Goal: Task Accomplishment & Management: Manage account settings

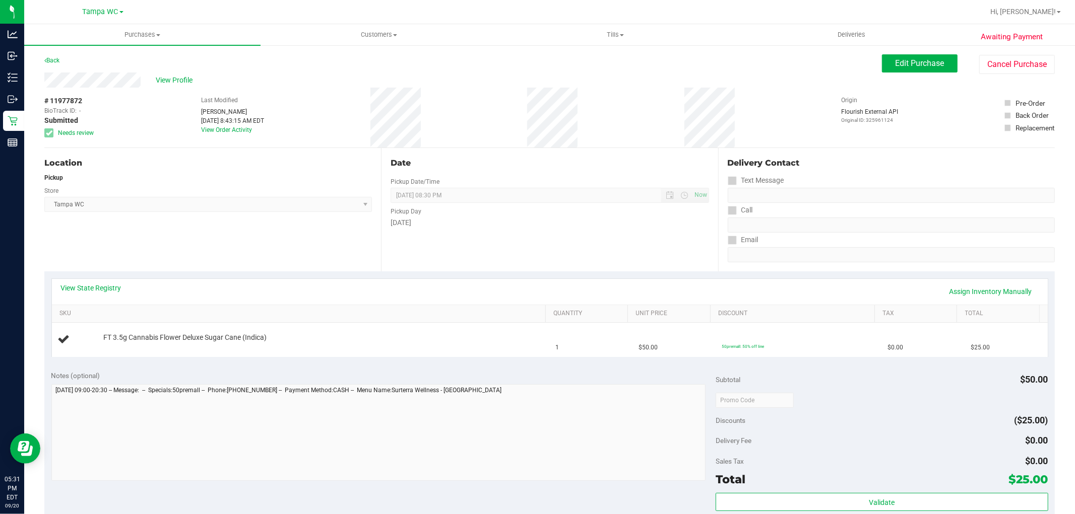
click at [51, 55] on div "Back" at bounding box center [51, 60] width 15 height 12
click at [52, 57] on link "Back" at bounding box center [51, 60] width 15 height 7
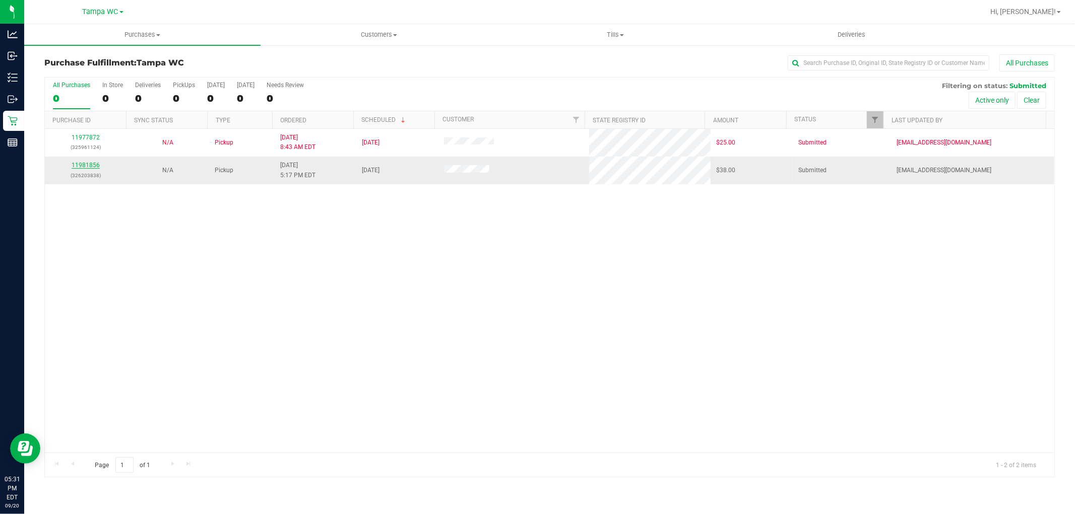
click at [98, 165] on link "11981856" at bounding box center [86, 165] width 28 height 7
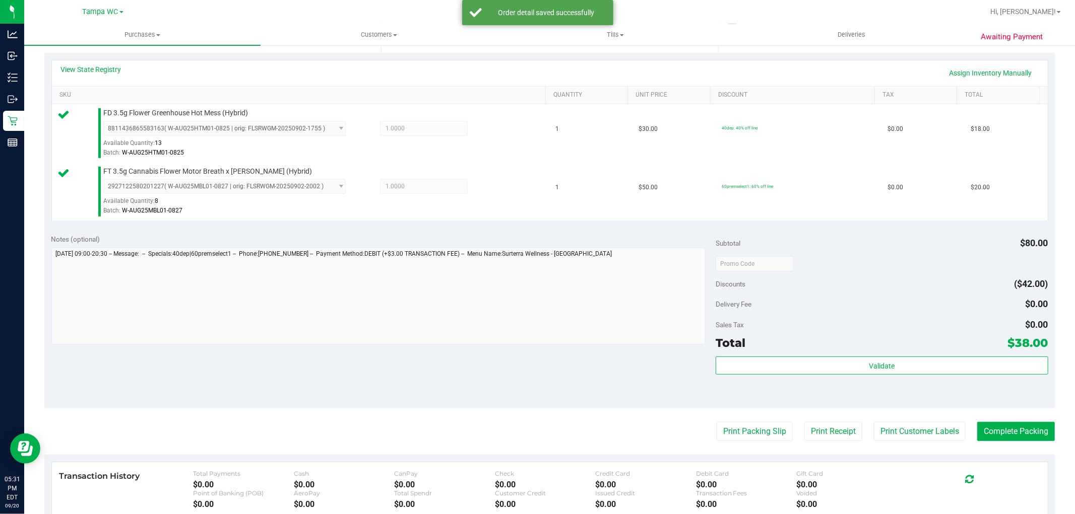
scroll to position [280, 0]
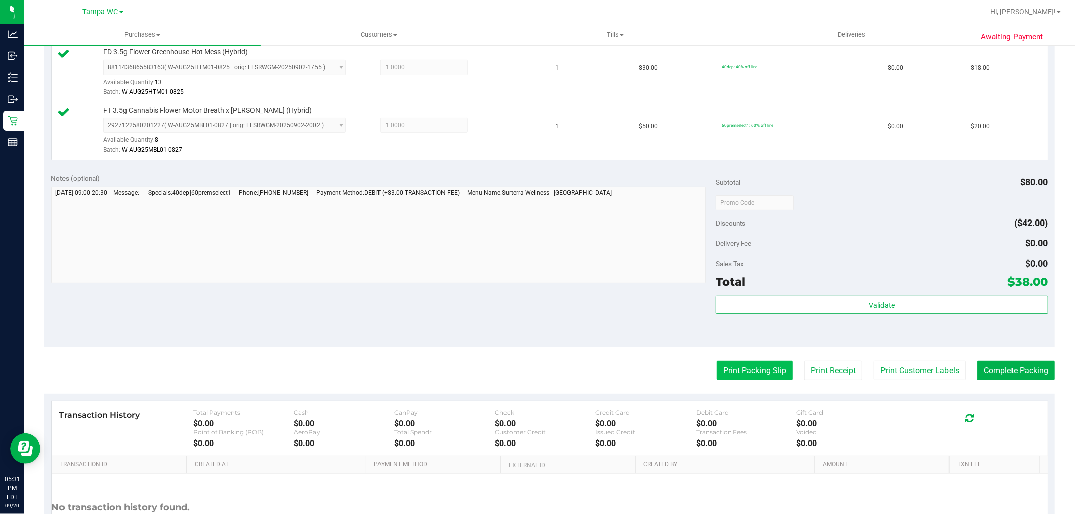
click at [743, 363] on button "Print Packing Slip" at bounding box center [754, 370] width 76 height 19
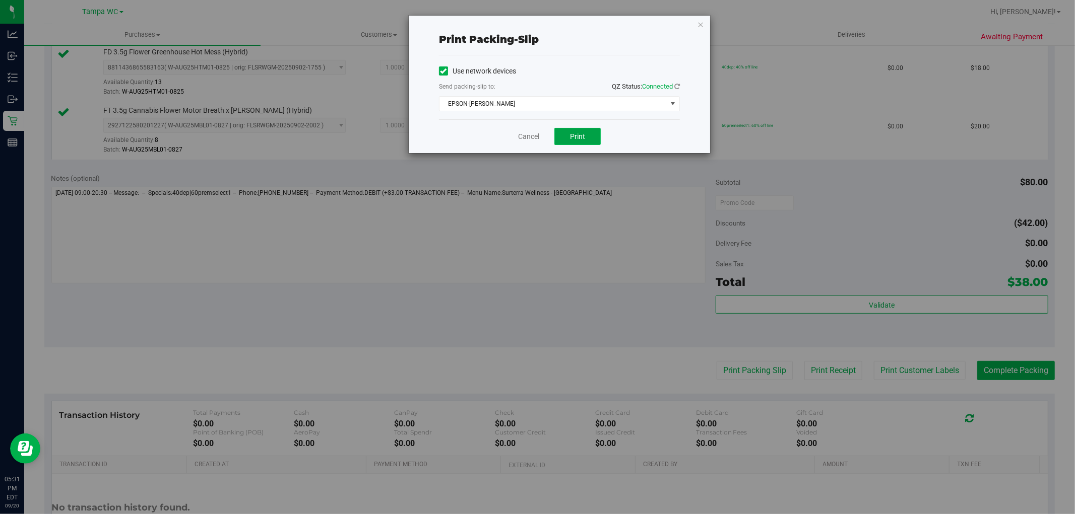
click at [578, 131] on button "Print" at bounding box center [577, 136] width 46 height 17
click at [698, 25] on icon "button" at bounding box center [700, 24] width 7 height 12
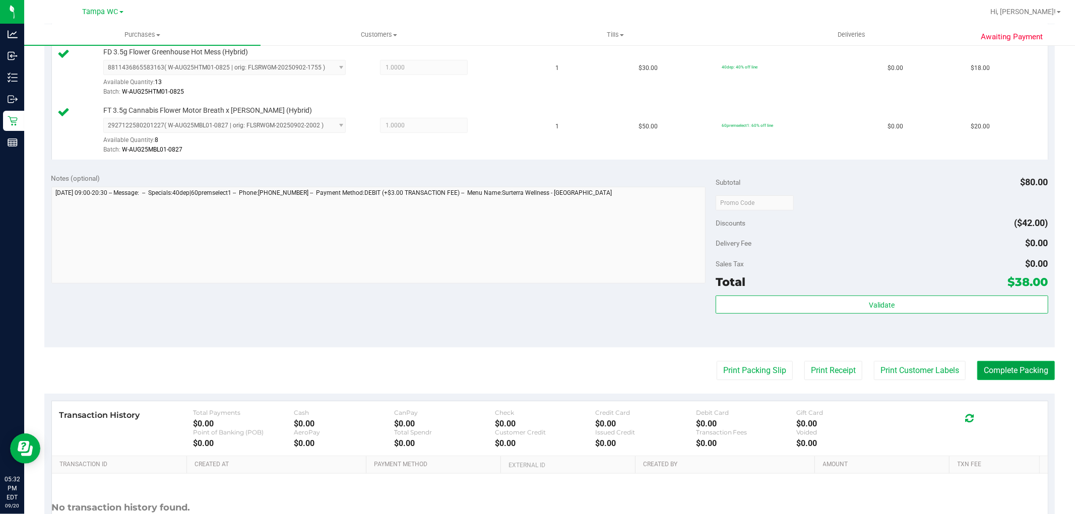
click at [1021, 373] on button "Complete Packing" at bounding box center [1016, 370] width 78 height 19
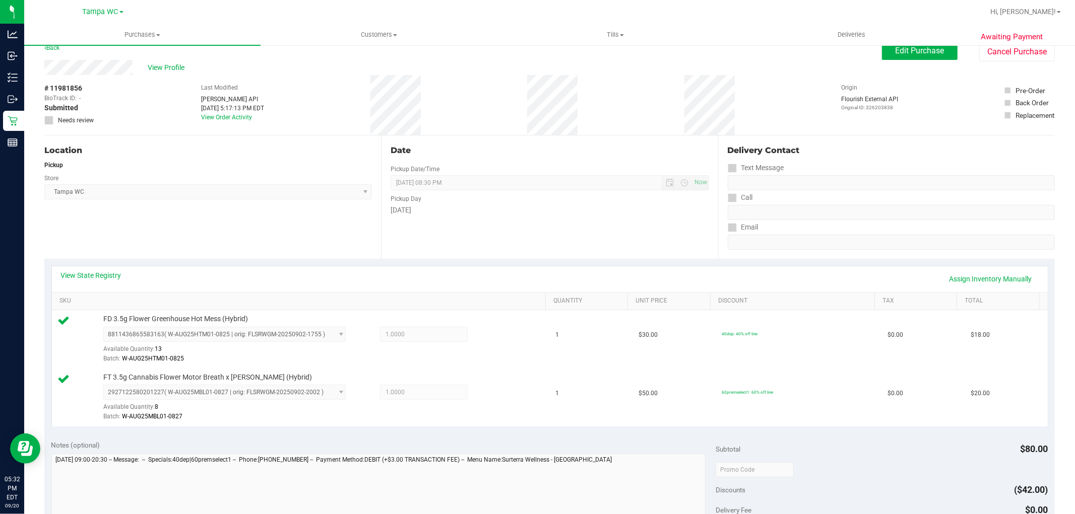
scroll to position [0, 0]
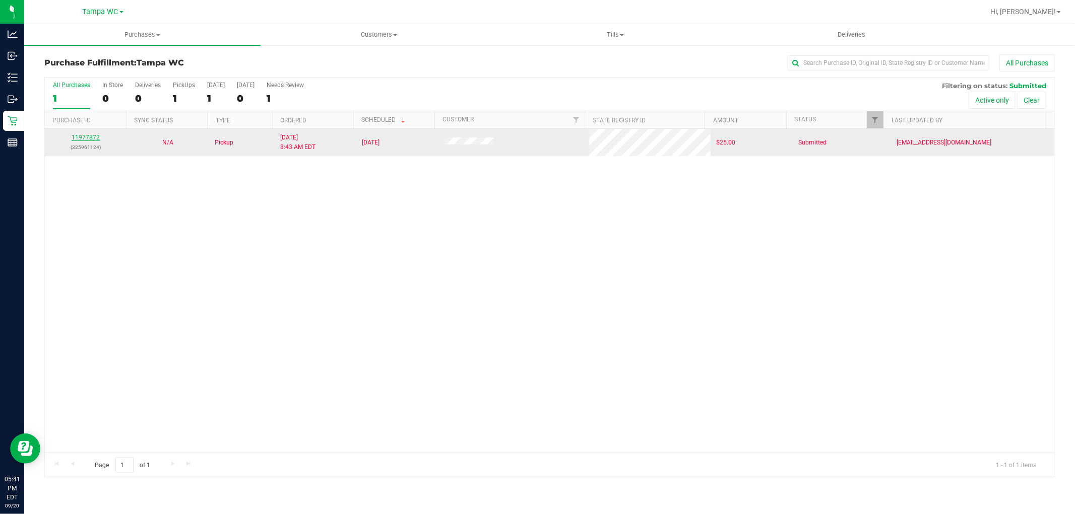
click at [95, 139] on link "11977872" at bounding box center [86, 137] width 28 height 7
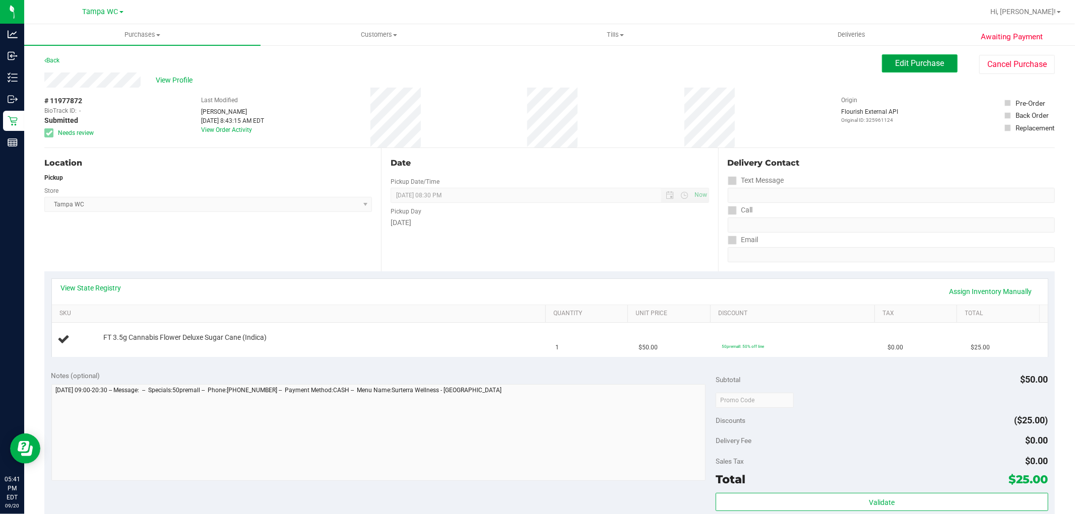
click at [911, 68] on button "Edit Purchase" at bounding box center [920, 63] width 76 height 18
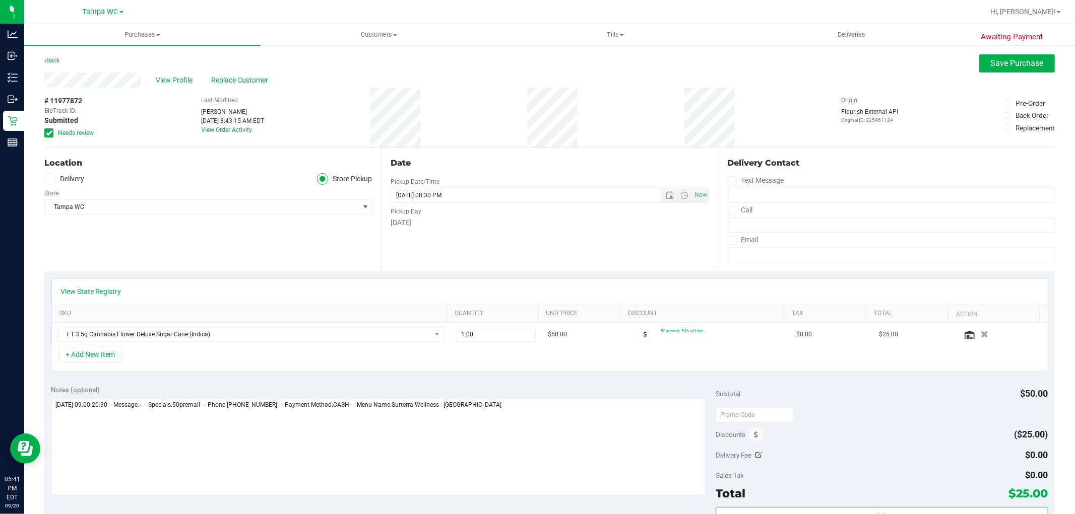
click at [49, 133] on icon at bounding box center [49, 133] width 7 height 0
click at [0, 0] on input "Needs review" at bounding box center [0, 0] width 0 height 0
click at [991, 67] on span "Save Purchase" at bounding box center [1017, 63] width 53 height 10
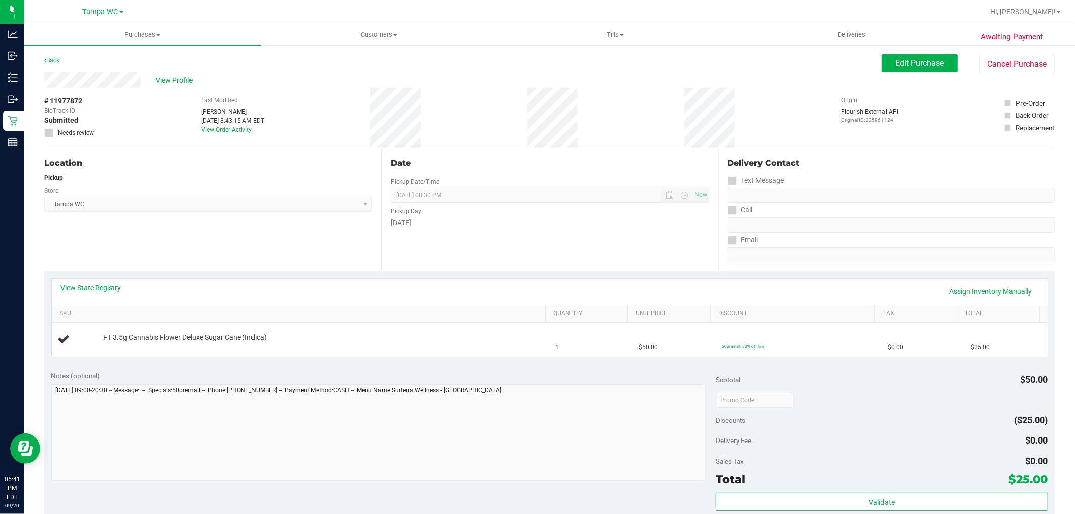
click at [563, 112] on div "# 11977872 BioTrack ID: - Submitted Needs review Last Modified [PERSON_NAME] [D…" at bounding box center [549, 118] width 1010 height 60
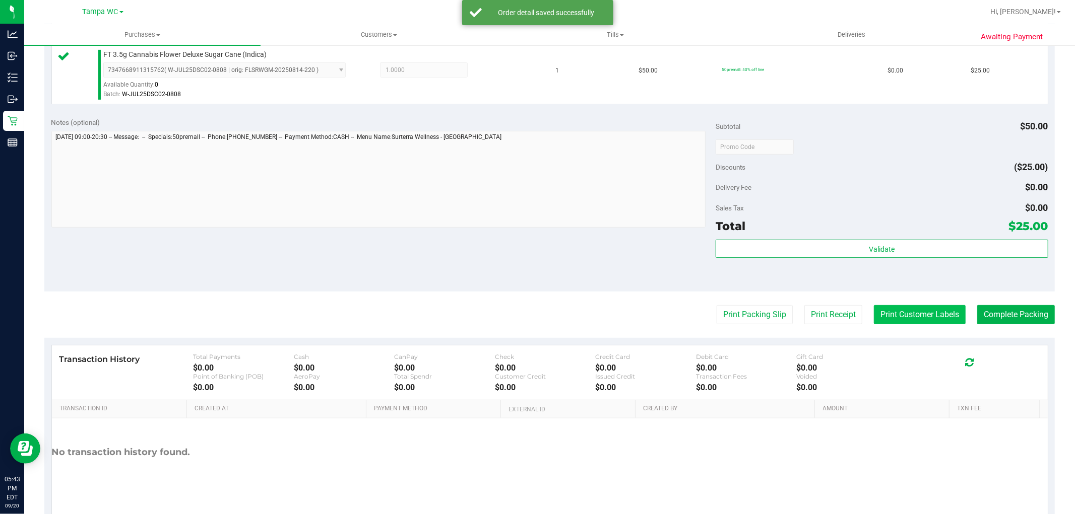
scroll to position [280, 0]
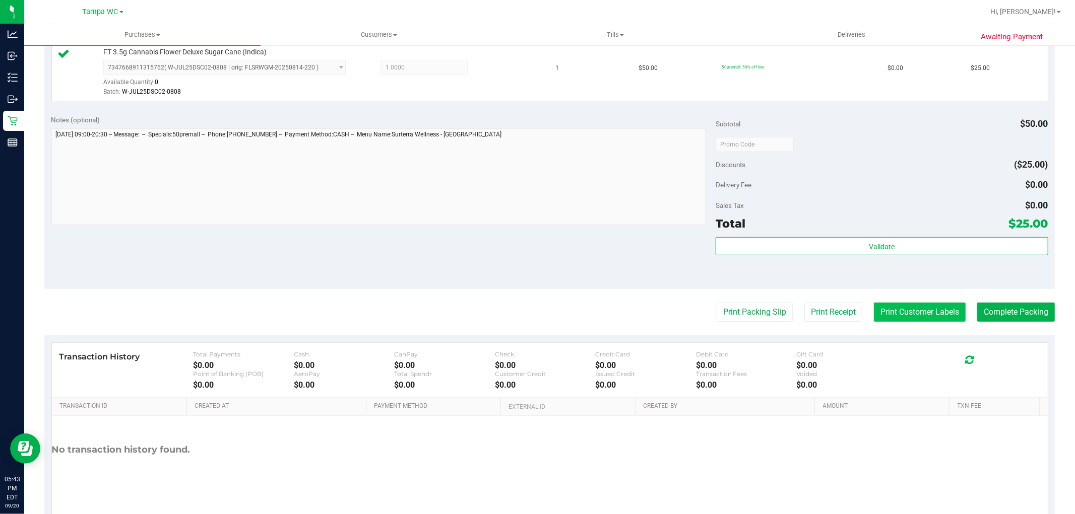
click at [894, 320] on button "Print Customer Labels" at bounding box center [920, 312] width 92 height 19
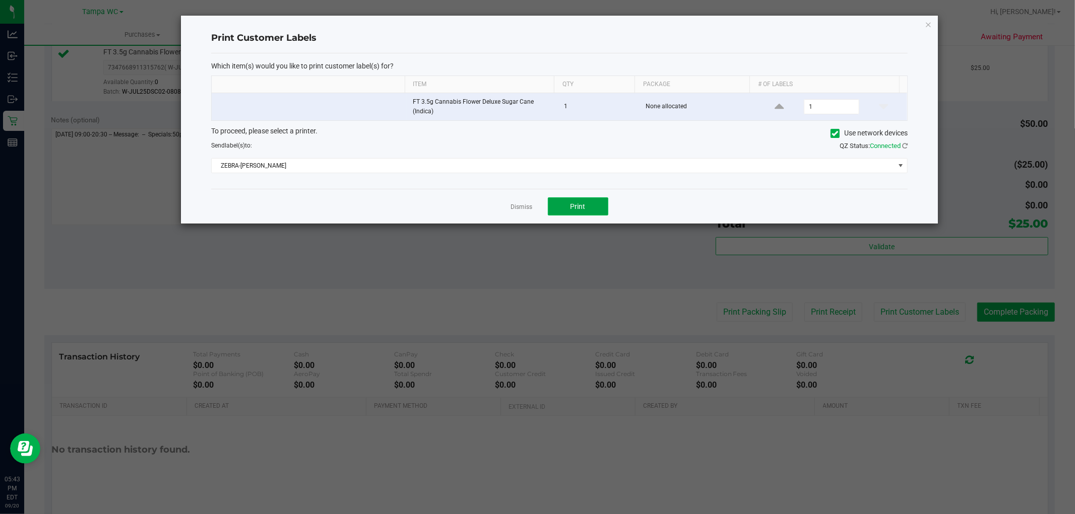
click at [573, 209] on span "Print" at bounding box center [577, 207] width 15 height 8
click at [928, 24] on icon "button" at bounding box center [928, 24] width 7 height 12
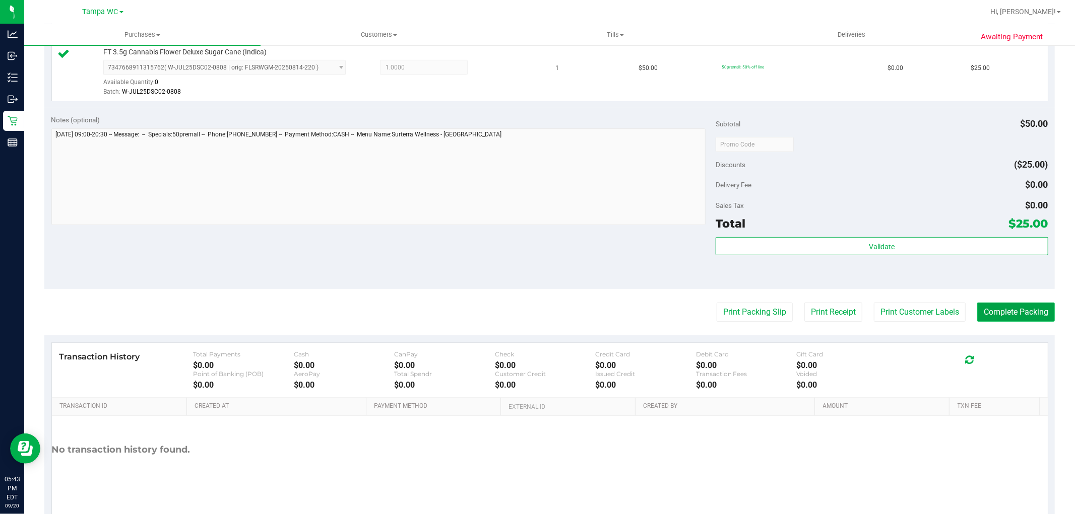
click at [990, 319] on button "Complete Packing" at bounding box center [1016, 312] width 78 height 19
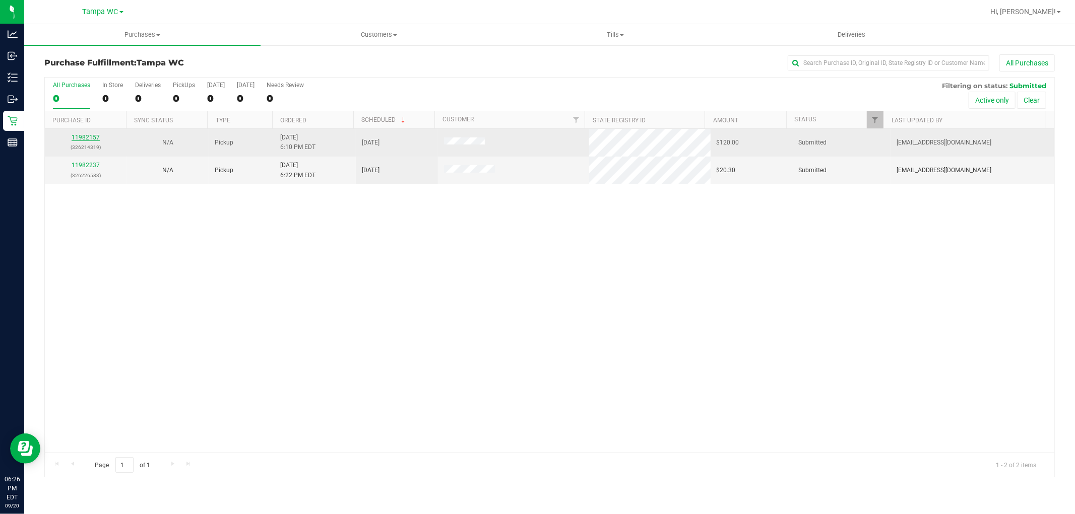
click at [89, 137] on link "11982157" at bounding box center [86, 137] width 28 height 7
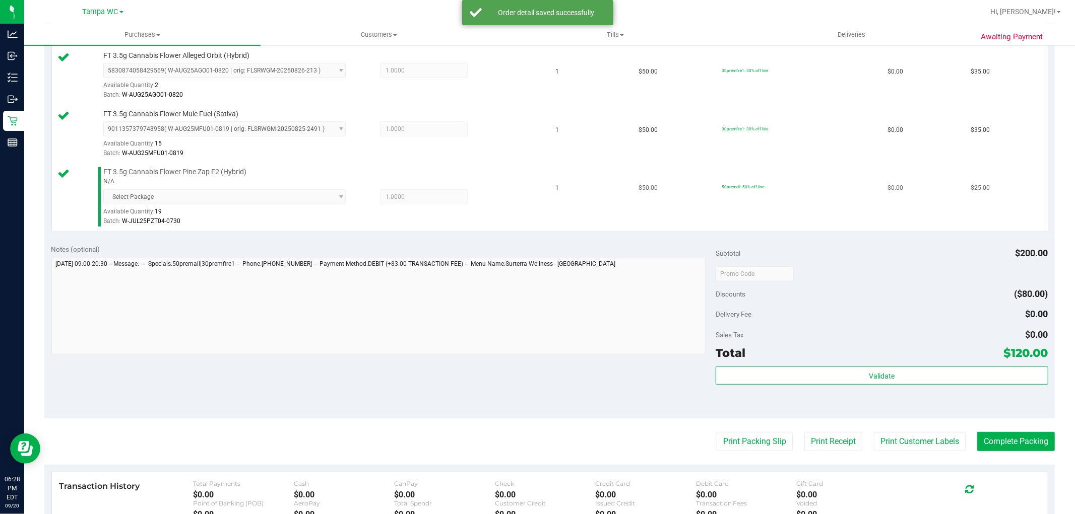
scroll to position [336, 0]
click at [752, 457] on purchase-details "Back Edit Purchase Cancel Purchase View Profile # 11982157 BioTrack ID: - Submi…" at bounding box center [549, 186] width 1010 height 934
click at [752, 449] on button "Print Packing Slip" at bounding box center [754, 440] width 76 height 19
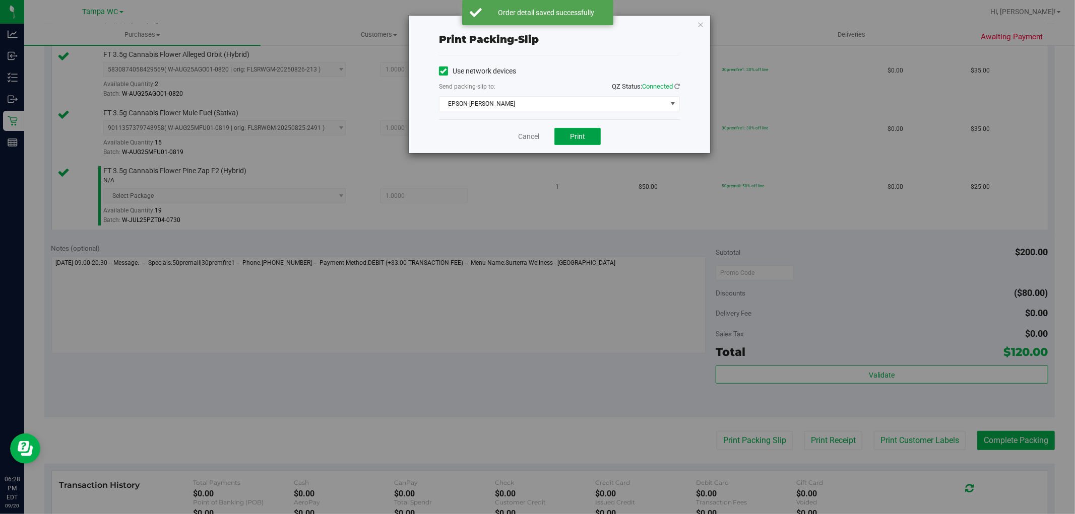
click at [571, 143] on button "Print" at bounding box center [577, 136] width 46 height 17
click at [699, 26] on icon "button" at bounding box center [700, 24] width 7 height 12
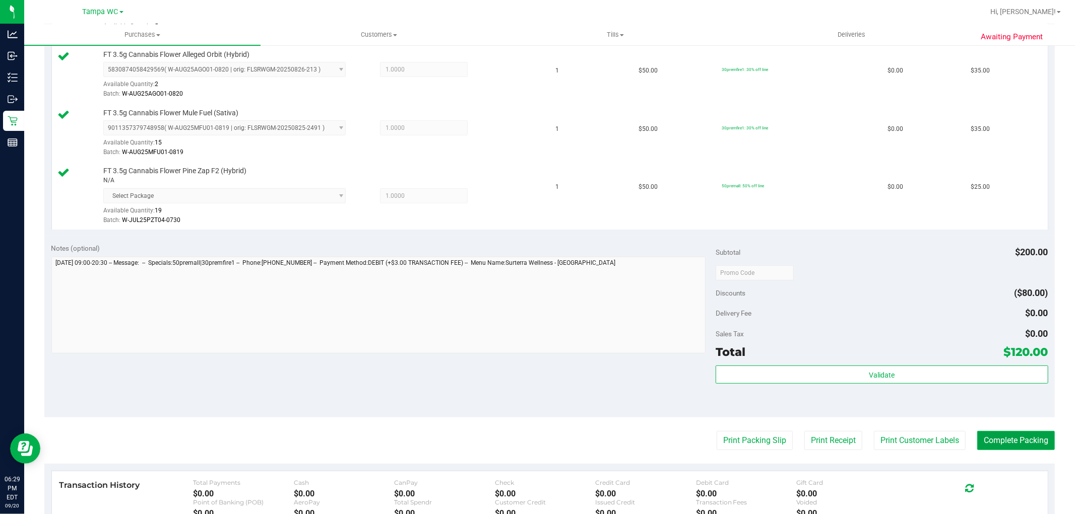
click at [977, 443] on button "Complete Packing" at bounding box center [1016, 440] width 78 height 19
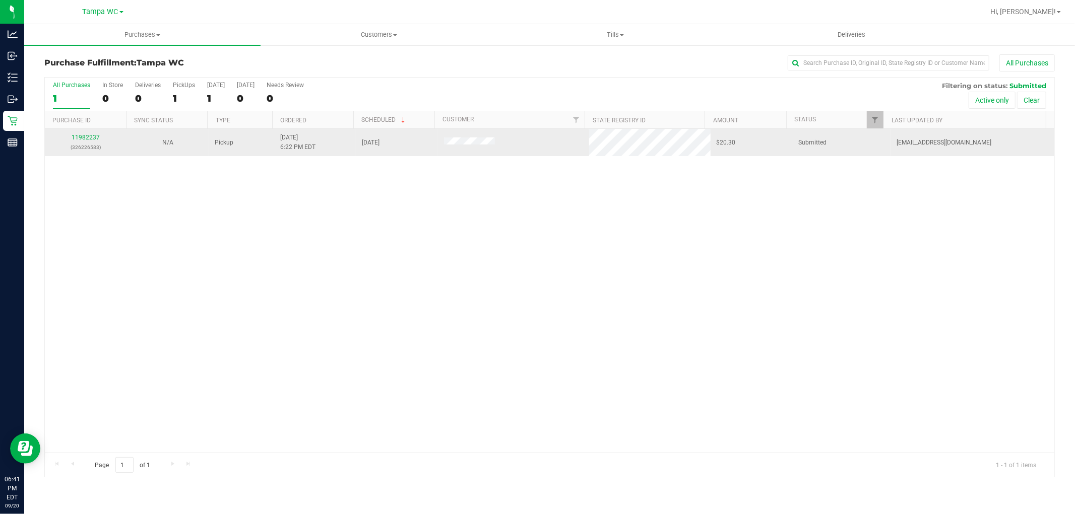
click at [82, 133] on div "11982237 (326226583)" at bounding box center [86, 142] width 70 height 19
click at [83, 134] on link "11982237" at bounding box center [86, 137] width 28 height 7
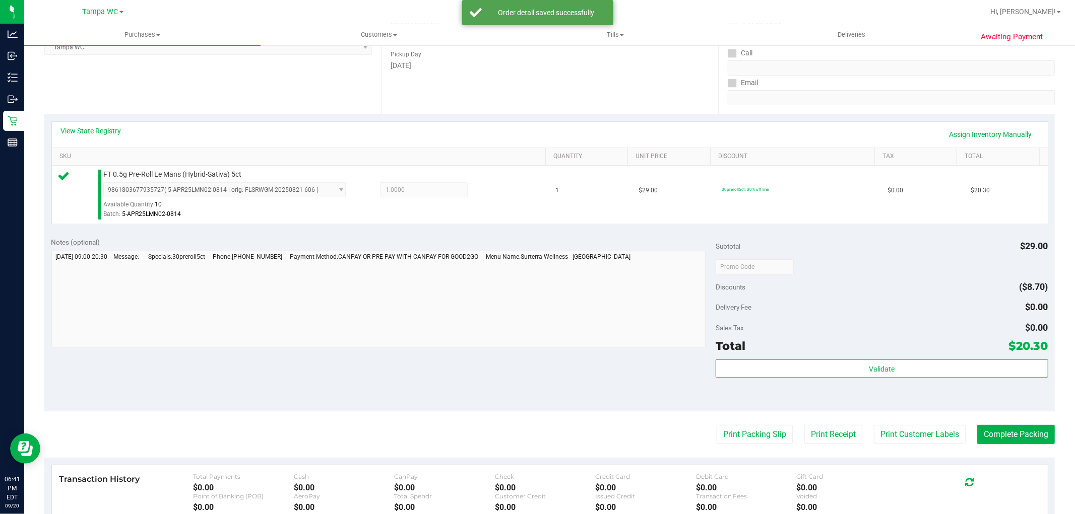
scroll to position [280, 0]
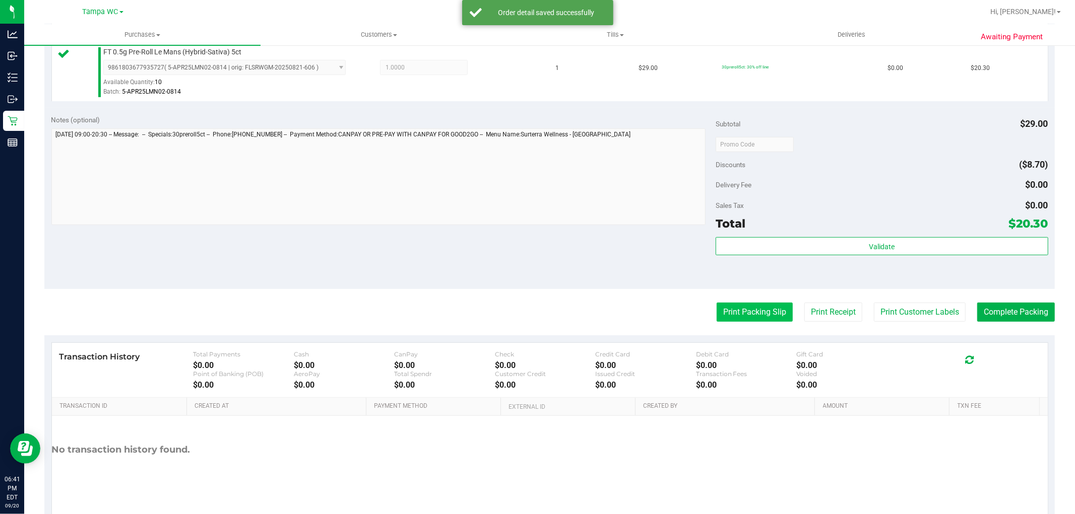
click at [740, 303] on button "Print Packing Slip" at bounding box center [754, 312] width 76 height 19
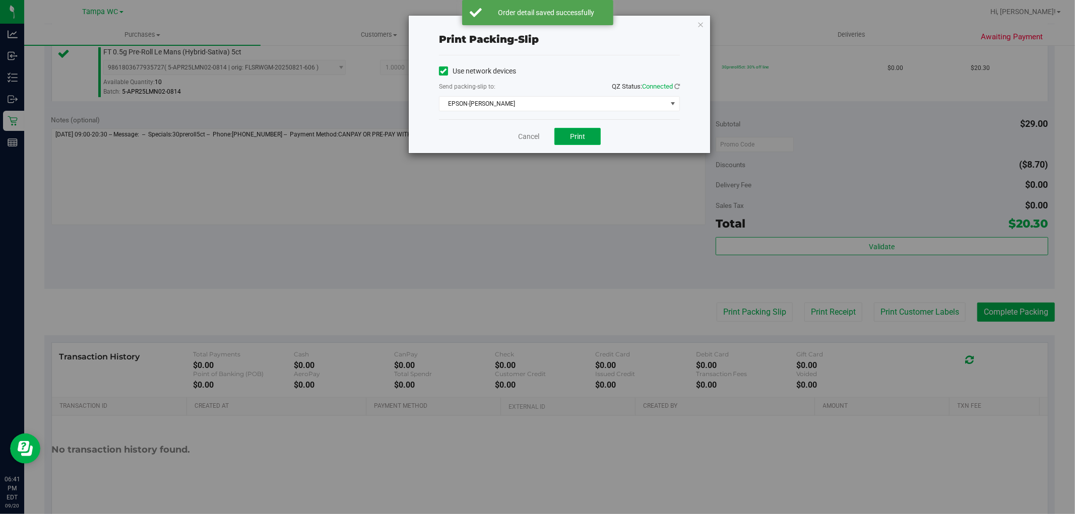
click at [585, 140] on button "Print" at bounding box center [577, 136] width 46 height 17
click at [701, 21] on icon "button" at bounding box center [700, 24] width 7 height 12
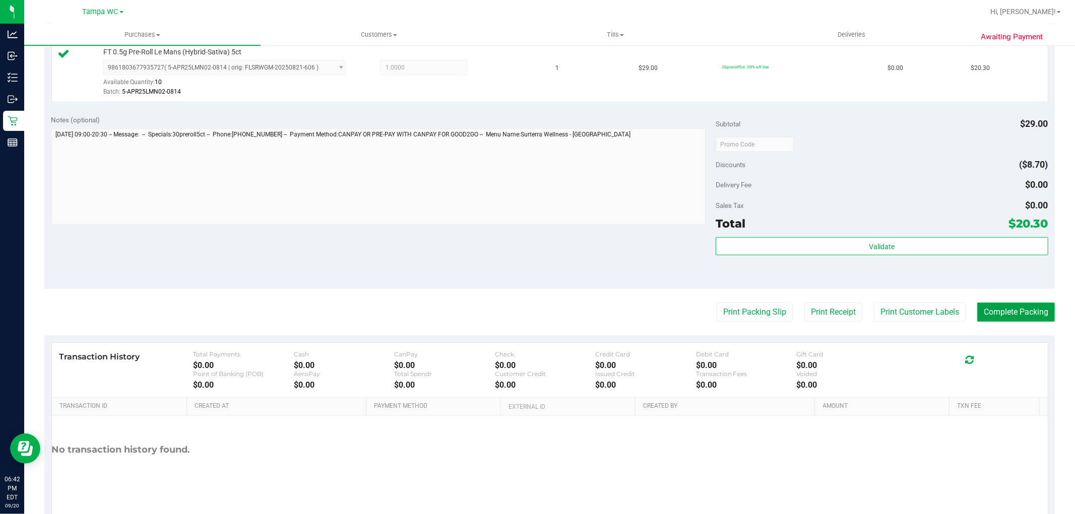
click at [978, 314] on button "Complete Packing" at bounding box center [1016, 312] width 78 height 19
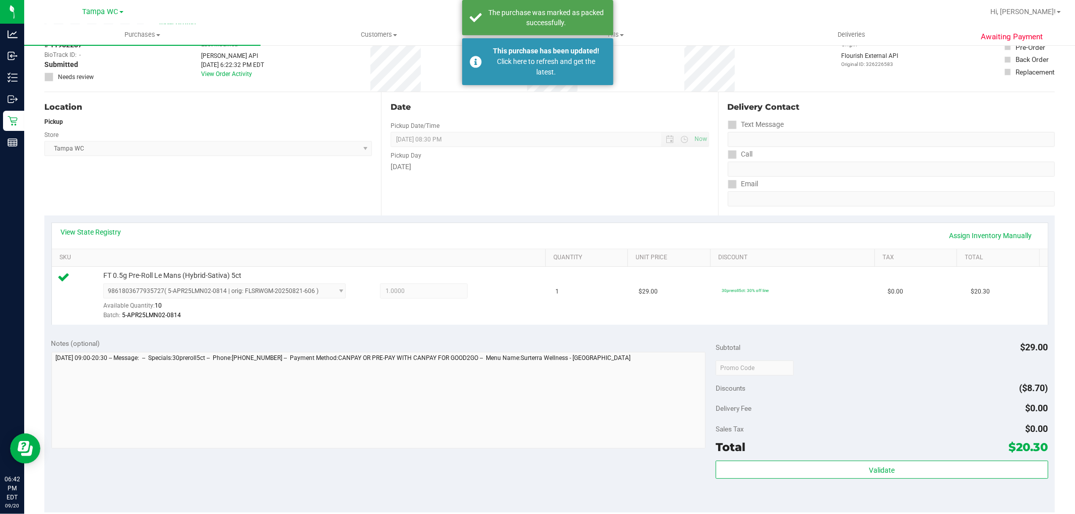
scroll to position [0, 0]
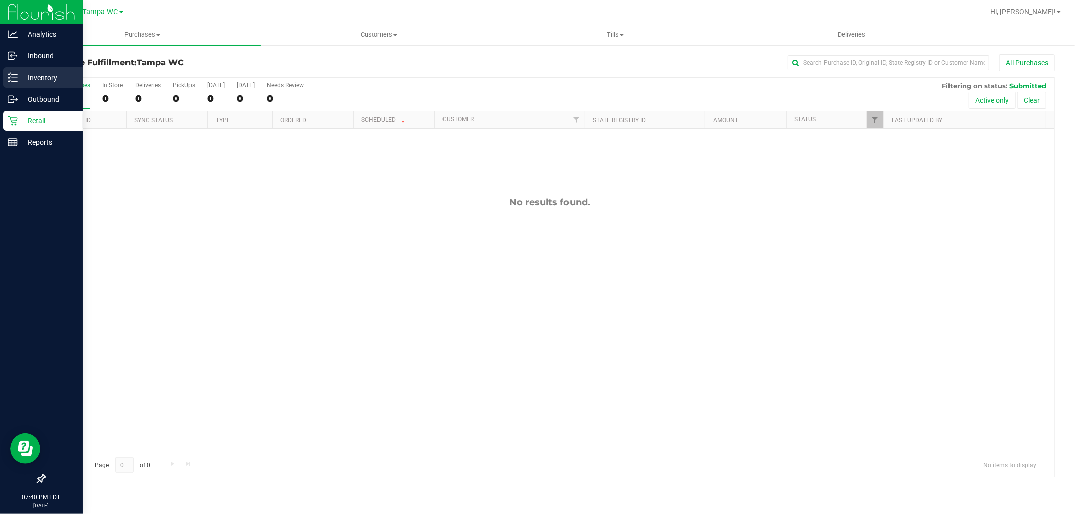
click at [13, 84] on div "Inventory" at bounding box center [43, 78] width 80 height 20
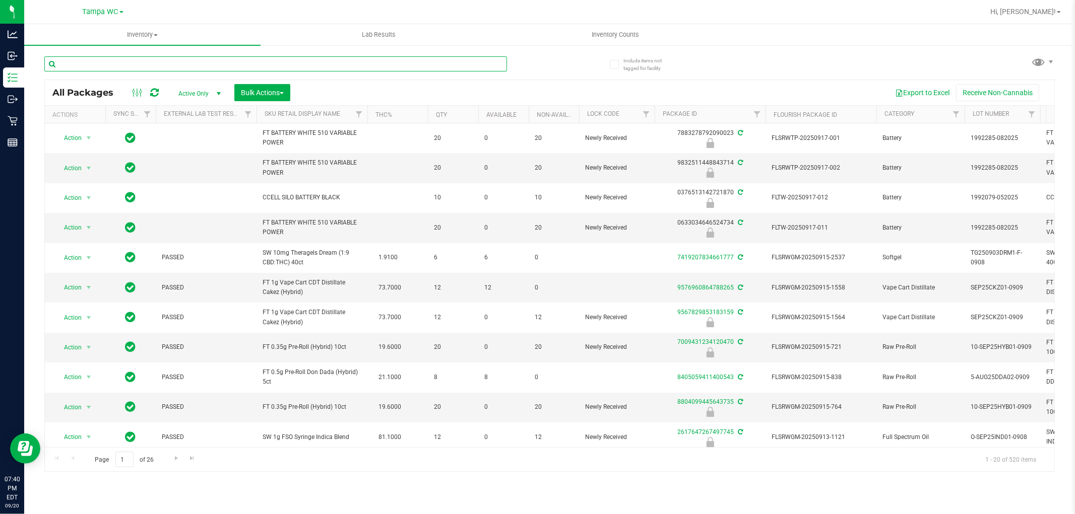
click at [167, 60] on input "text" at bounding box center [275, 63] width 463 height 15
type input "abp"
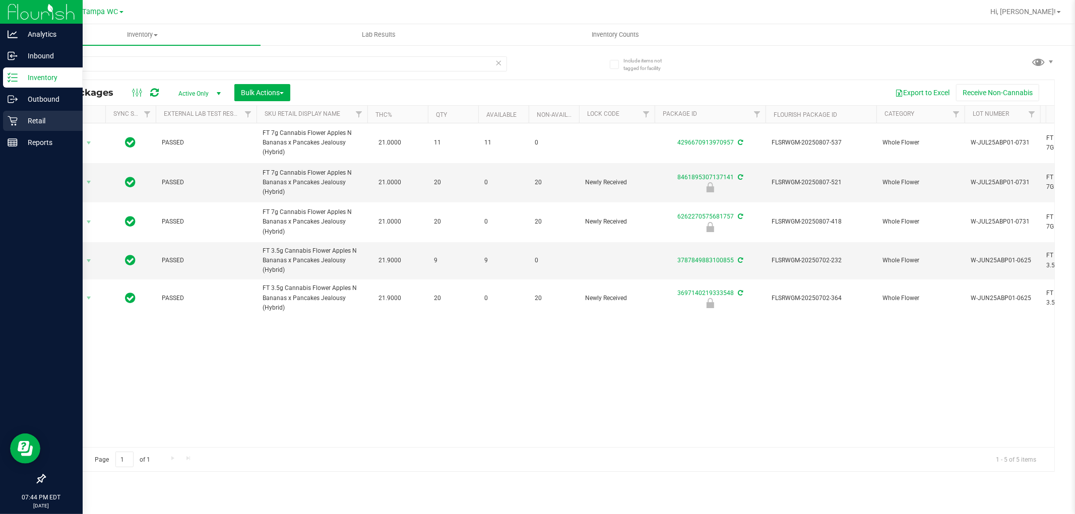
click at [18, 127] on div "Retail" at bounding box center [43, 121] width 80 height 20
